Goal: Information Seeking & Learning: Compare options

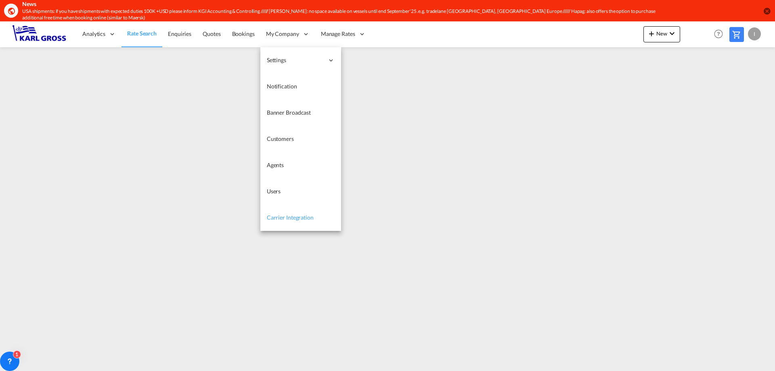
click at [302, 215] on span "Carrier Integration" at bounding box center [290, 217] width 47 height 7
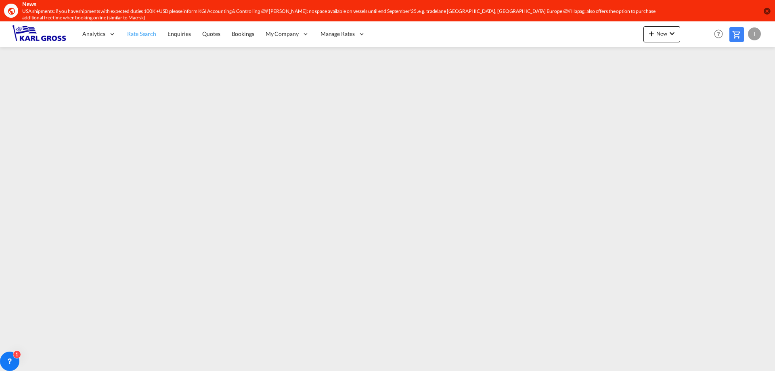
click at [149, 33] on span "Rate Search" at bounding box center [141, 33] width 29 height 7
